Goal: Entertainment & Leisure: Consume media (video, audio)

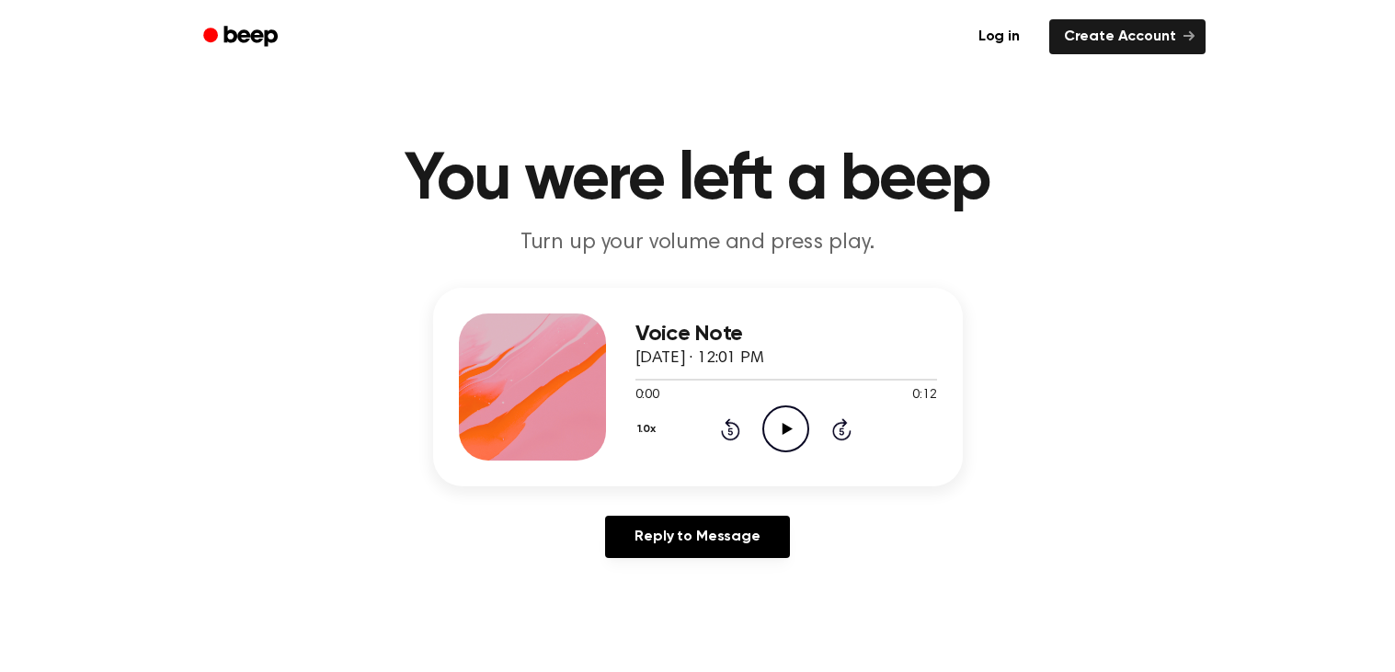
click at [781, 436] on icon "Play Audio" at bounding box center [785, 428] width 47 height 47
click at [731, 434] on icon at bounding box center [730, 431] width 5 height 7
click at [797, 429] on icon "Pause Audio" at bounding box center [785, 428] width 47 height 47
click at [777, 423] on icon "Play Audio" at bounding box center [785, 428] width 47 height 47
click at [738, 427] on icon at bounding box center [730, 429] width 19 height 22
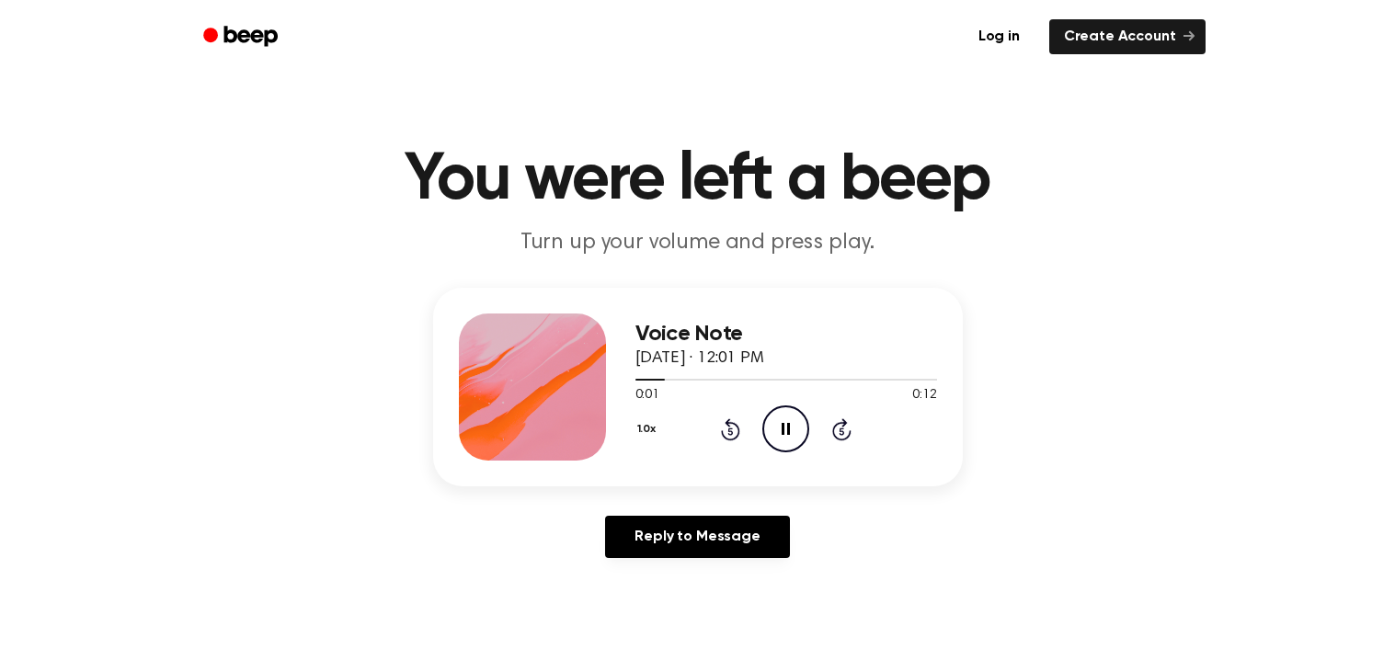
click at [738, 427] on icon at bounding box center [730, 429] width 19 height 22
click at [710, 397] on div "0:00 0:12" at bounding box center [786, 395] width 302 height 19
click at [792, 427] on icon "Pause Audio" at bounding box center [785, 428] width 47 height 47
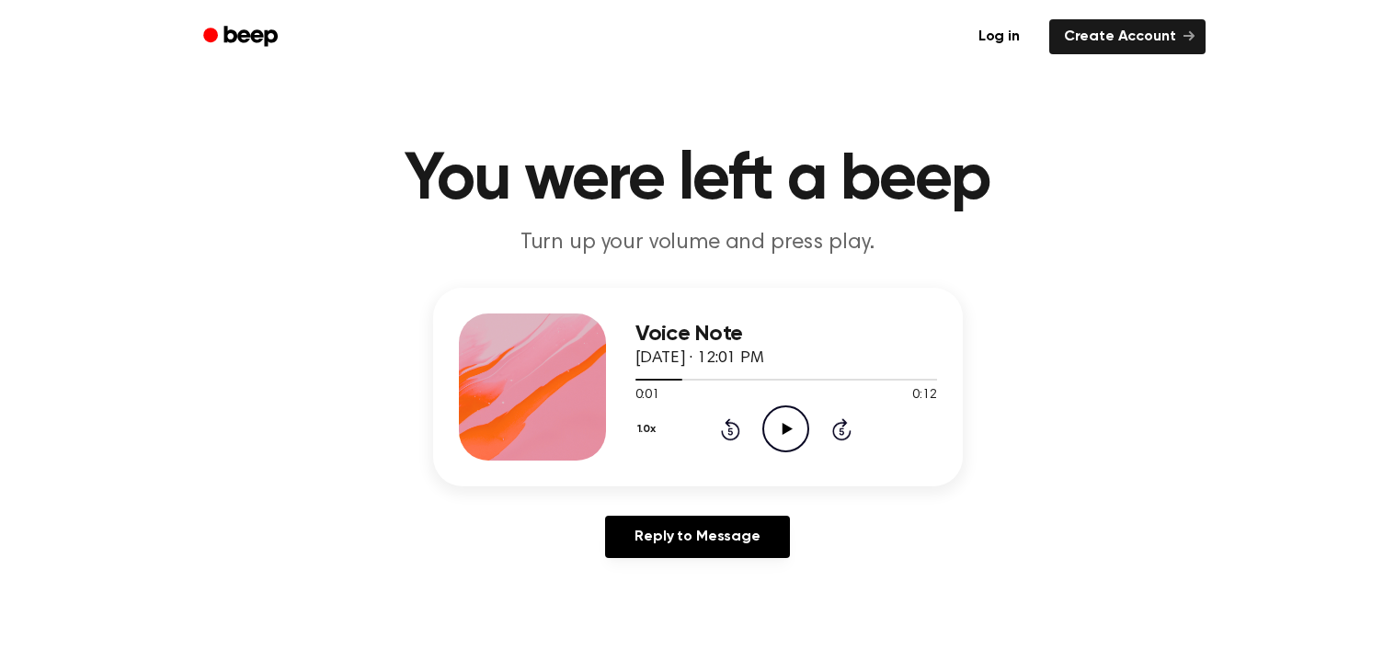
click at [786, 427] on icon at bounding box center [787, 429] width 10 height 12
click at [786, 427] on icon "Pause Audio" at bounding box center [785, 428] width 47 height 47
click at [784, 415] on icon "Play Audio" at bounding box center [785, 428] width 47 height 47
click at [785, 420] on icon "Pause Audio" at bounding box center [785, 428] width 47 height 47
click at [772, 434] on icon "Play Audio" at bounding box center [785, 428] width 47 height 47
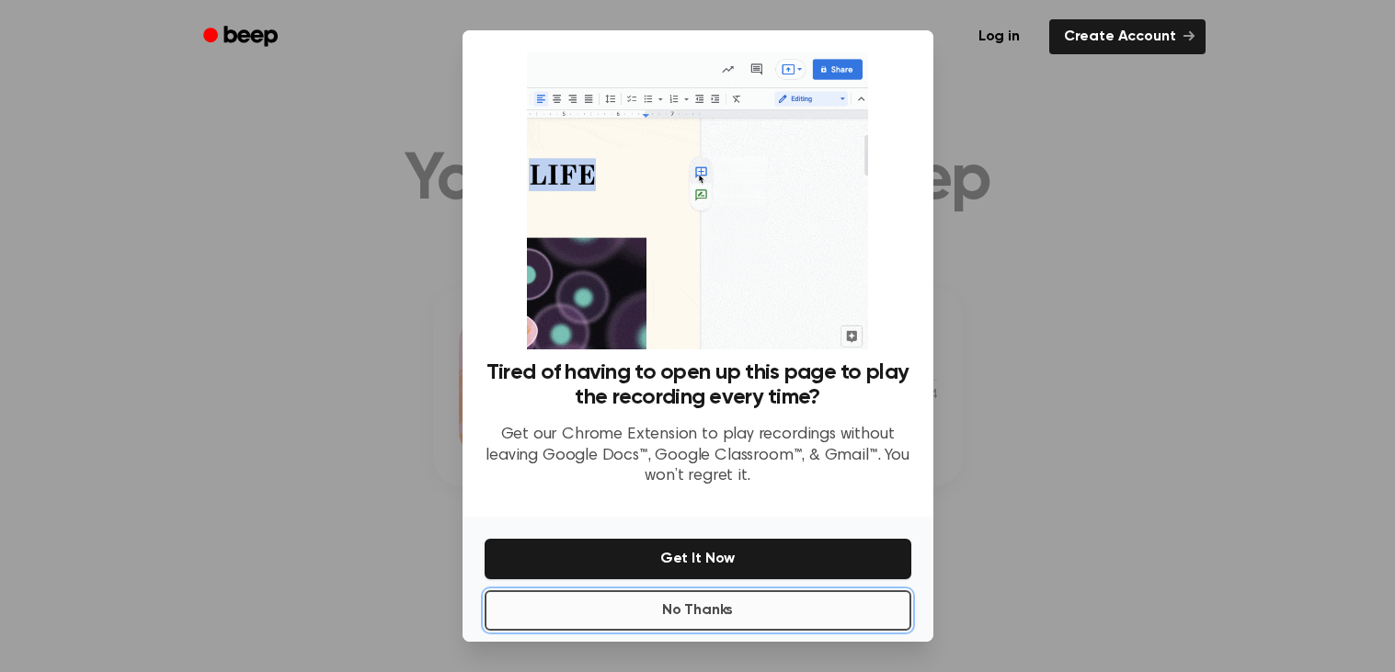
click at [759, 611] on button "No Thanks" at bounding box center [698, 610] width 427 height 40
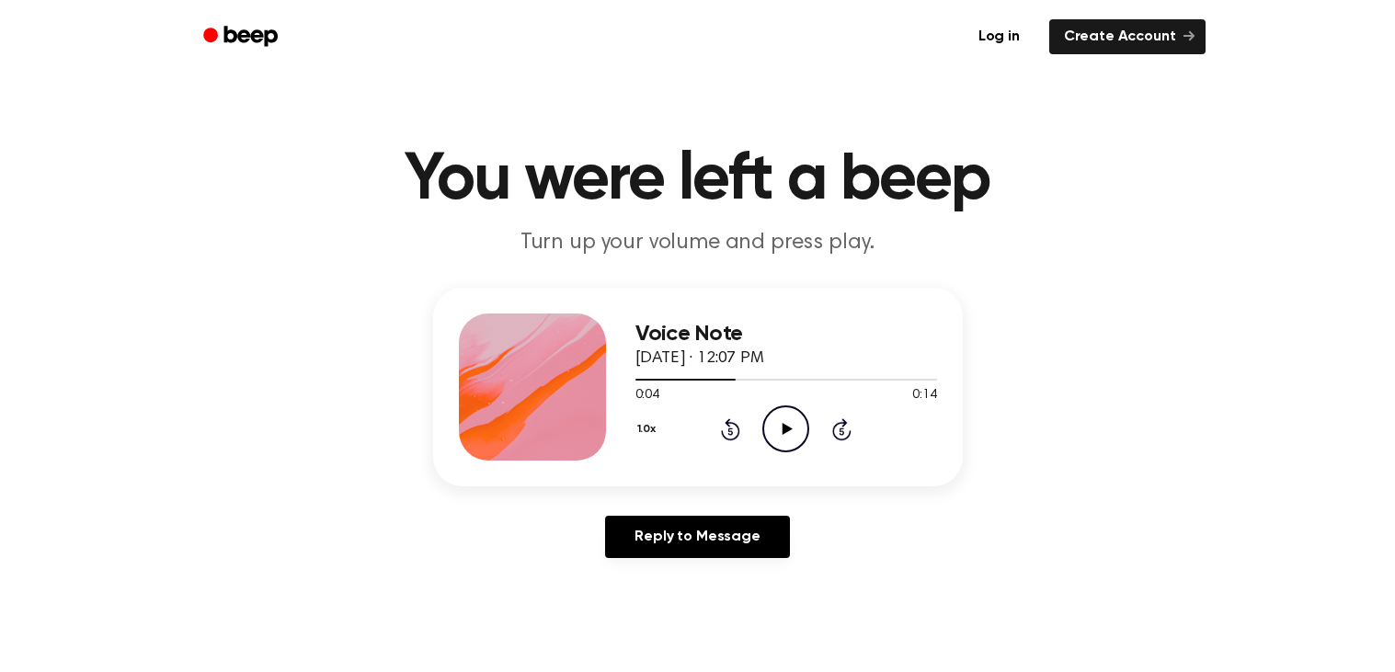
click at [791, 422] on icon "Play Audio" at bounding box center [785, 428] width 47 height 47
click at [718, 439] on div "1.0x Rewind 5 seconds Pause Audio Skip 5 seconds" at bounding box center [786, 428] width 302 height 47
click at [725, 432] on icon "Rewind 5 seconds" at bounding box center [730, 429] width 20 height 24
click at [771, 436] on icon "Pause Audio" at bounding box center [785, 428] width 47 height 47
click at [771, 436] on icon "Play Audio" at bounding box center [785, 428] width 47 height 47
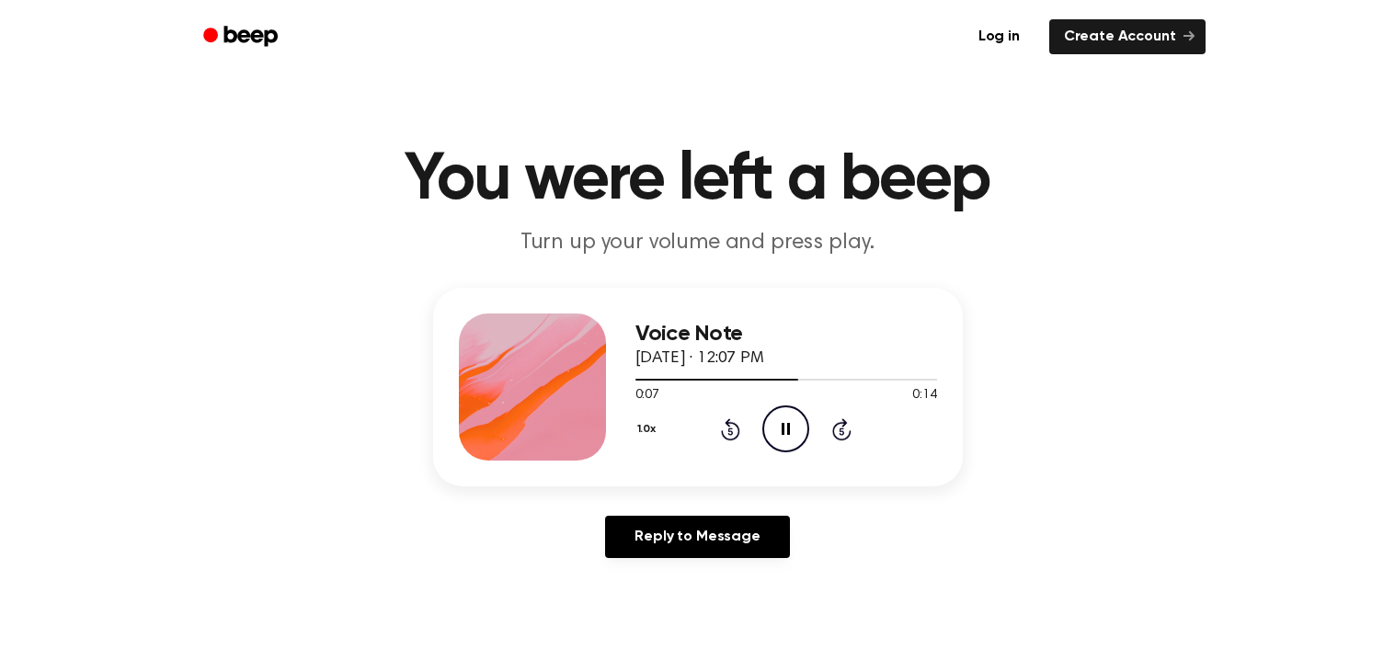
click at [720, 428] on icon "Rewind 5 seconds" at bounding box center [730, 429] width 20 height 24
click at [780, 422] on icon "Play Audio" at bounding box center [785, 428] width 47 height 47
click at [780, 422] on icon "Pause Audio" at bounding box center [785, 428] width 47 height 47
